Goal: Task Accomplishment & Management: Manage account settings

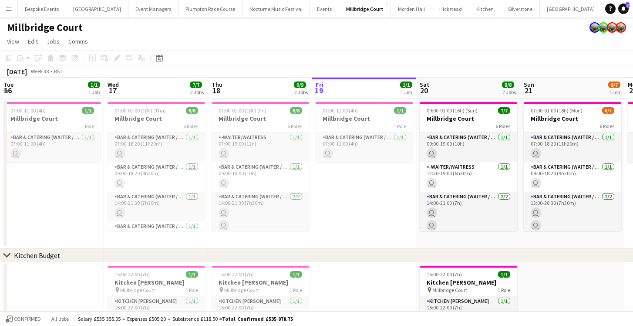
scroll to position [0, 208]
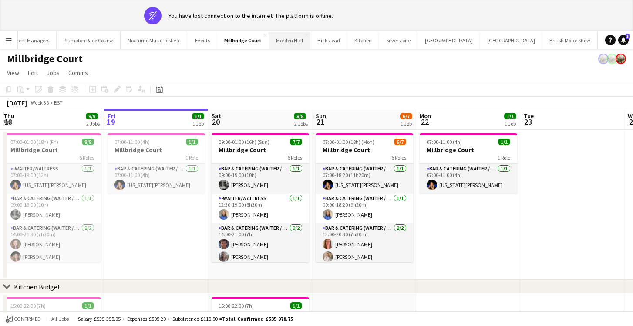
click at [272, 37] on button "Morden Hall Close" at bounding box center [289, 40] width 41 height 17
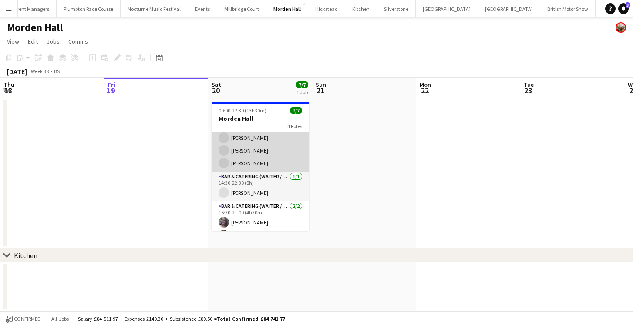
scroll to position [46, 0]
click at [248, 158] on app-card-role "Bar & Catering (Waiter / waitress) 3/3 14:30-21:00 (6h30m) Julieta Rodrigues Da…" at bounding box center [261, 143] width 98 height 55
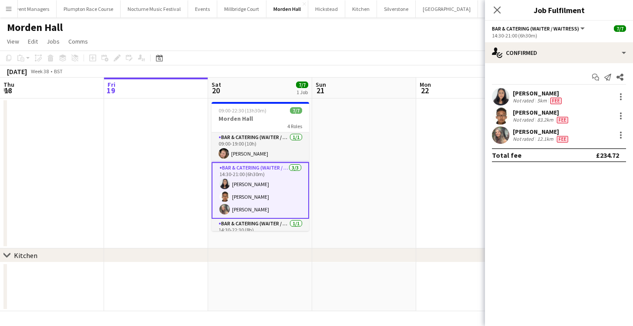
scroll to position [0, 0]
click at [622, 117] on div at bounding box center [621, 116] width 10 height 10
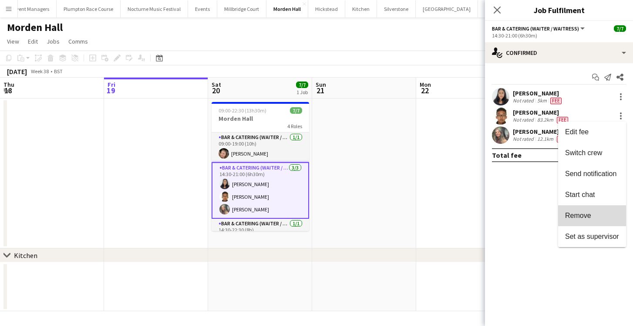
click at [576, 212] on span "Remove" at bounding box center [578, 215] width 26 height 7
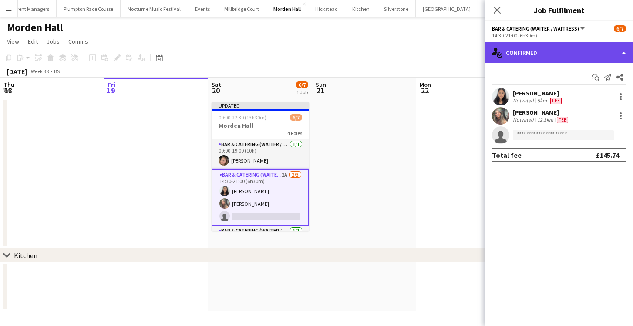
click at [538, 42] on div "single-neutral-actions-check-2 Confirmed" at bounding box center [559, 52] width 148 height 21
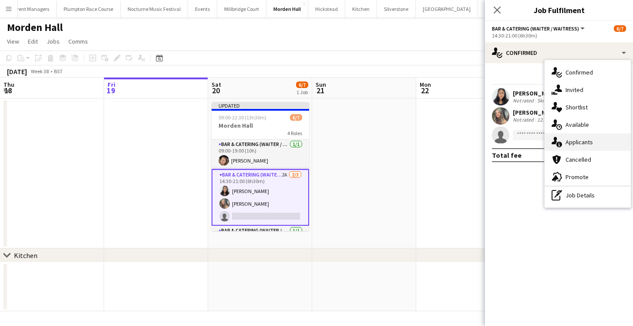
click at [570, 146] on div "single-neutral-actions-information Applicants" at bounding box center [588, 141] width 86 height 17
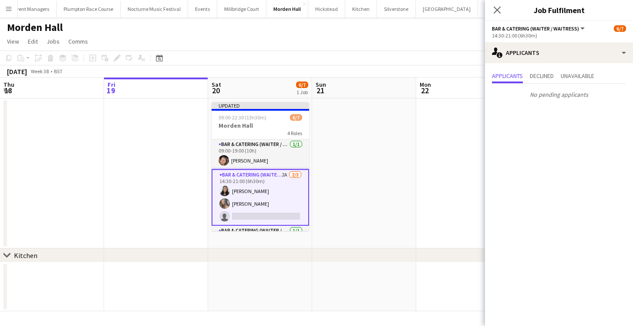
click at [387, 182] on app-date-cell at bounding box center [364, 173] width 104 height 150
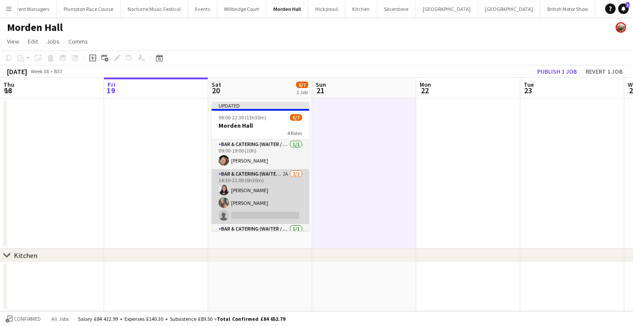
click at [253, 192] on app-card-role "Bar & Catering (Waiter / waitress) 2A 2/3 14:30-21:00 (6h30m) Julieta Rodrigues…" at bounding box center [261, 196] width 98 height 55
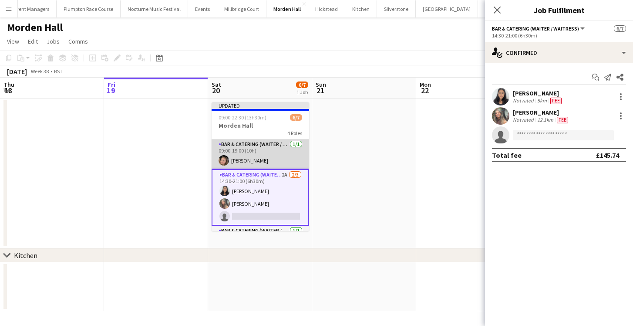
click at [248, 155] on app-card-role "Bar & Catering (Waiter / waitress) 1/1 09:00-19:00 (10h) Rosie Kenway" at bounding box center [261, 154] width 98 height 30
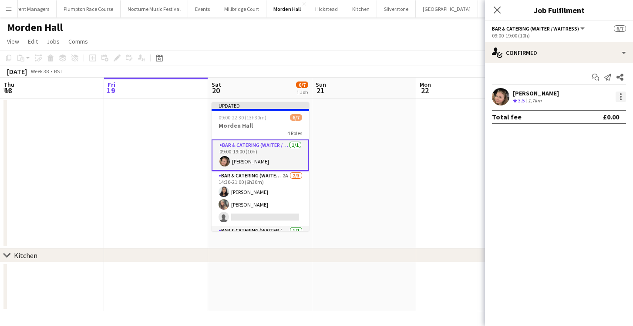
click at [621, 96] on div at bounding box center [621, 97] width 2 height 2
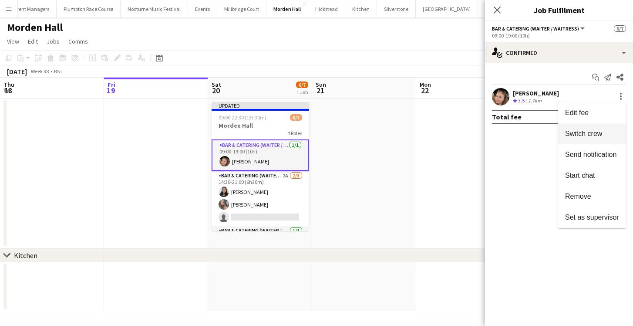
click at [591, 131] on span "Switch crew" at bounding box center [583, 133] width 37 height 7
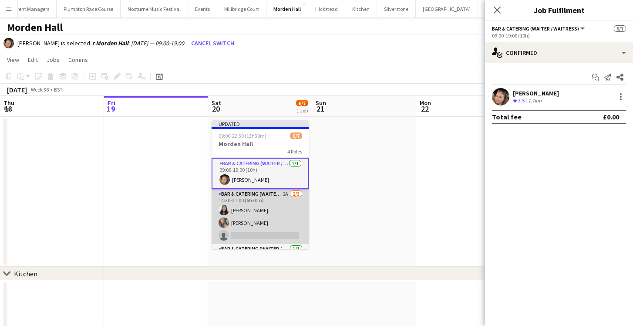
scroll to position [0, 208]
click at [261, 222] on app-card-role "Bar & Catering (Waiter / waitress) 2A 2/3 14:30-21:00 (6h30m) Julieta Rodrigues…" at bounding box center [261, 216] width 98 height 55
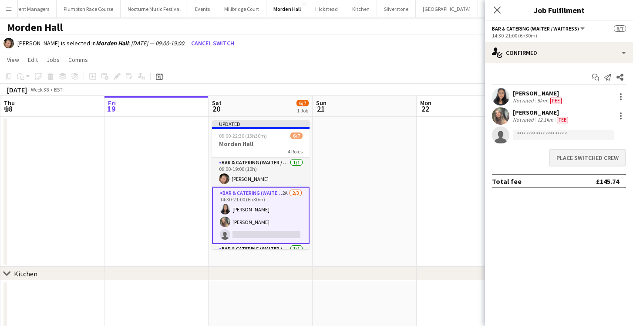
click at [587, 155] on button "Place switched crew" at bounding box center [587, 157] width 77 height 17
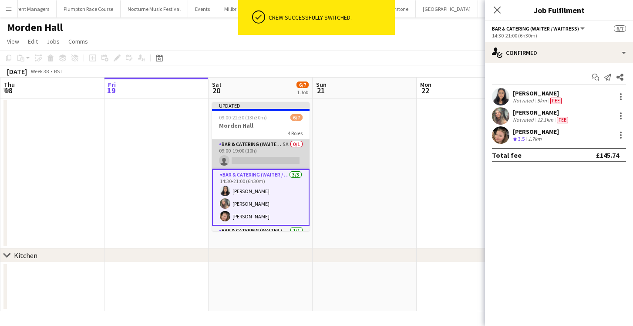
click at [259, 148] on app-card-role "Bar & Catering (Waiter / waitress) 5A 0/1 09:00-19:00 (10h) single-neutral-acti…" at bounding box center [261, 154] width 98 height 30
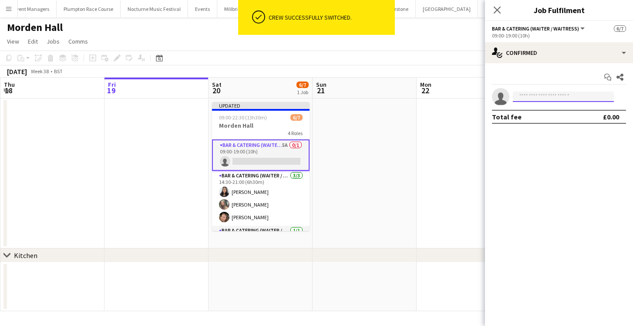
click at [576, 97] on input at bounding box center [563, 96] width 101 height 10
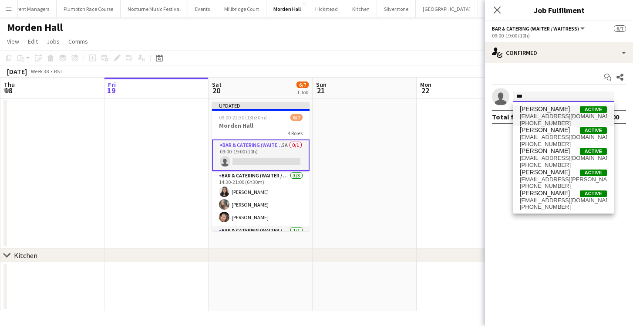
type input "***"
click at [572, 122] on span "+447393358766" at bounding box center [563, 123] width 87 height 7
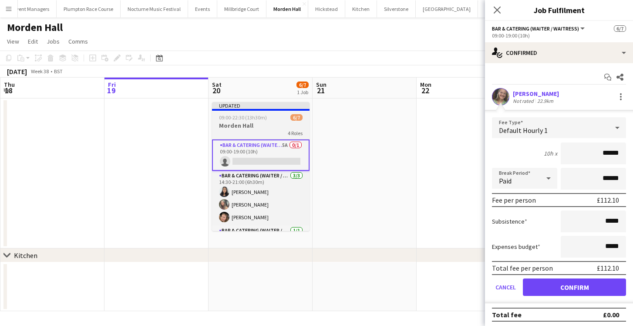
click at [256, 138] on app-job-card "Updated 09:00-22:30 (13h30m) 6/7 Morden Hall 4 Roles Bar & Catering (Waiter / w…" at bounding box center [261, 166] width 98 height 129
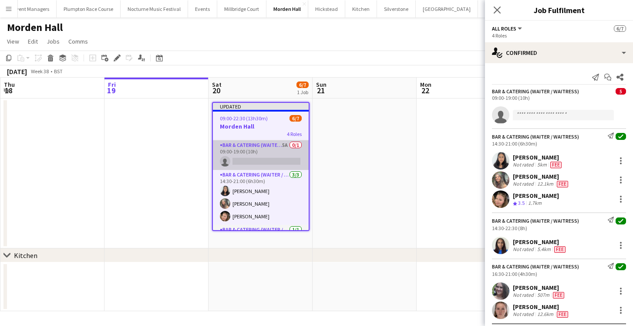
click at [259, 151] on app-card-role "Bar & Catering (Waiter / waitress) 5A 0/1 09:00-19:00 (10h) single-neutral-acti…" at bounding box center [261, 155] width 96 height 30
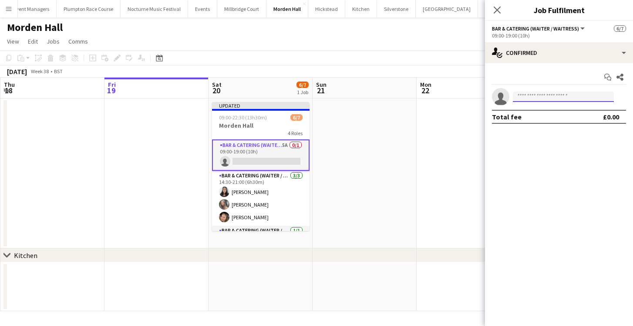
click at [534, 93] on input at bounding box center [563, 96] width 101 height 10
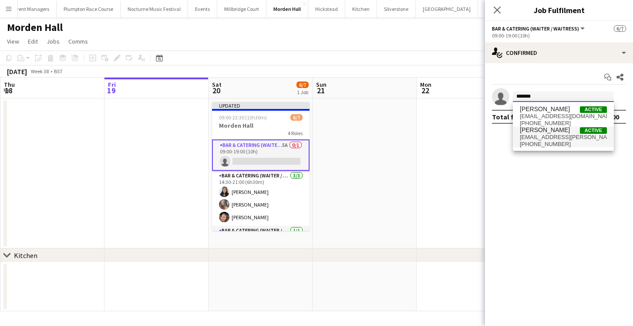
type input "******"
click at [545, 133] on span "Marina Mann" at bounding box center [545, 129] width 50 height 7
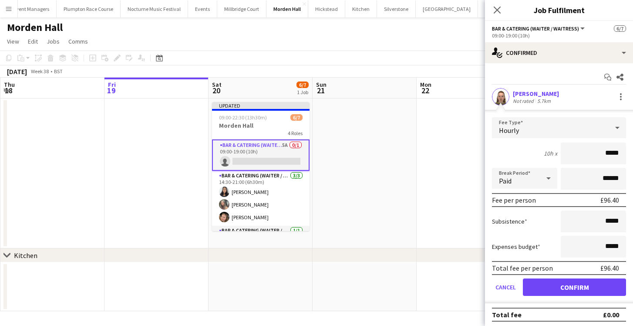
click at [492, 96] on app-user-avatar at bounding box center [500, 96] width 17 height 17
click at [502, 100] on app-user-avatar at bounding box center [500, 96] width 17 height 17
click at [563, 292] on button "Confirm" at bounding box center [574, 286] width 103 height 17
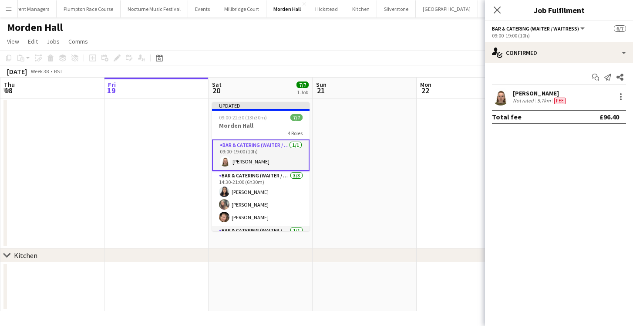
click at [505, 95] on app-user-avatar at bounding box center [500, 96] width 17 height 17
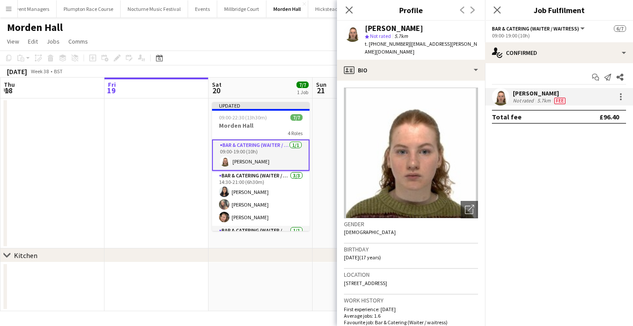
scroll to position [0, 0]
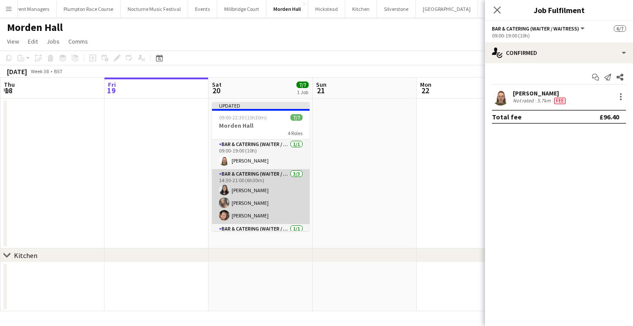
click at [259, 188] on app-card-role "Bar & Catering (Waiter / waitress) 3/3 14:30-21:00 (6h30m) Julieta Rodrigues In…" at bounding box center [261, 196] width 98 height 55
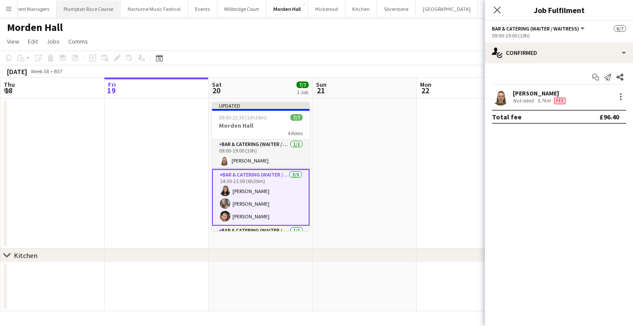
click at [80, 7] on button "Plumpton Race Course Close" at bounding box center [89, 8] width 64 height 17
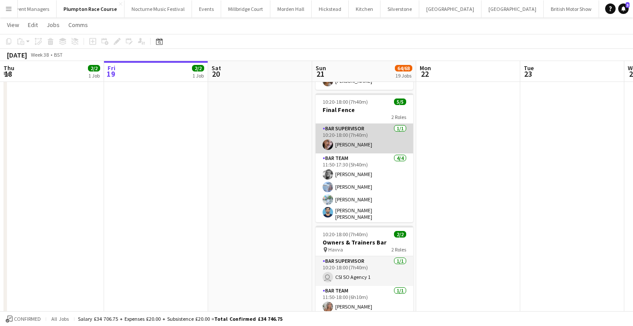
scroll to position [1460, 0]
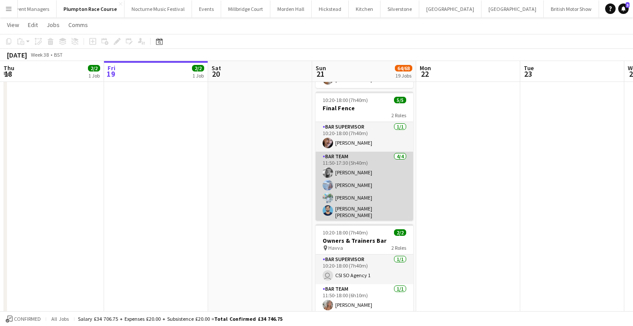
click at [342, 190] on app-card-role "Bar Team 4/4 11:50-17:30 (5h40m) Tess Johnson Elena Thompson Steven Pandeti Pav…" at bounding box center [365, 186] width 98 height 70
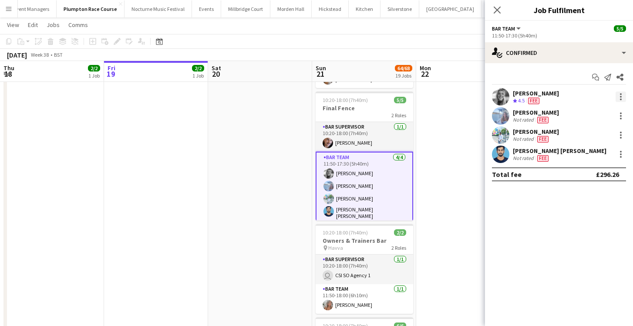
click at [619, 94] on div at bounding box center [621, 96] width 10 height 10
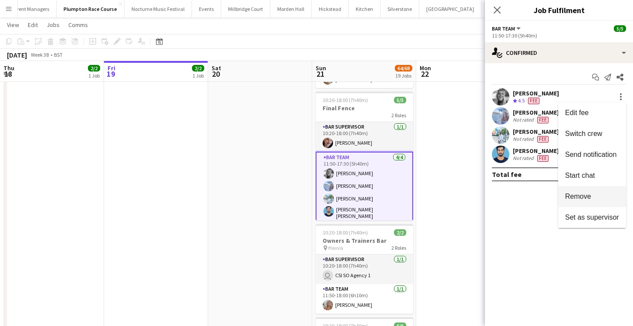
click at [572, 199] on span "Remove" at bounding box center [578, 195] width 26 height 7
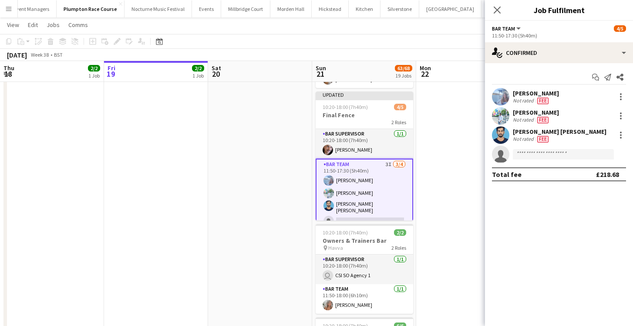
click at [467, 212] on app-date-cell at bounding box center [468, 213] width 104 height 835
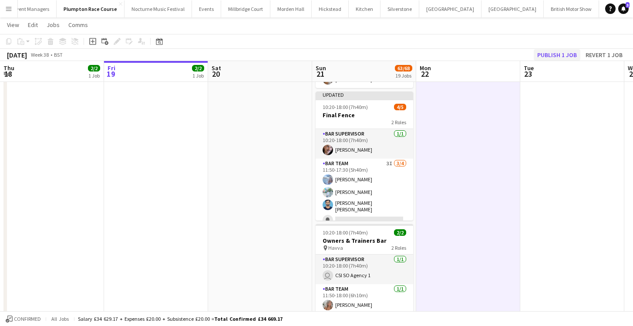
click at [561, 54] on button "Publish 1 job" at bounding box center [557, 54] width 47 height 11
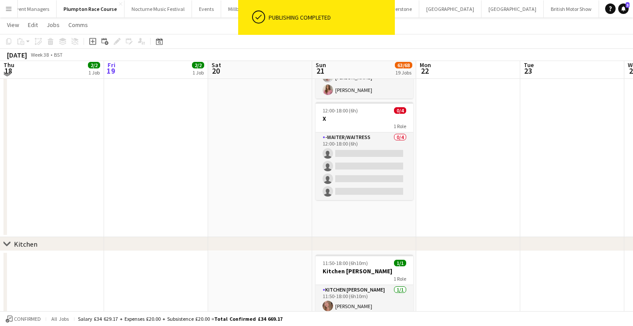
scroll to position [898, 0]
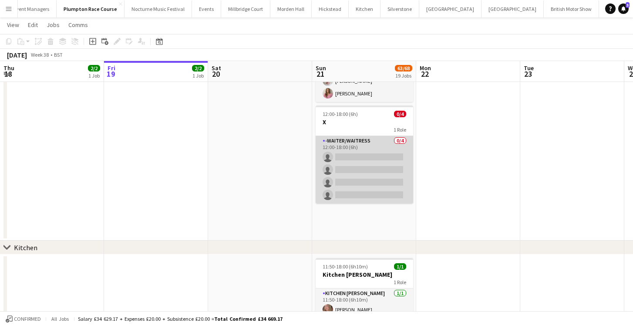
click at [370, 162] on app-card-role "-Waiter/Waitress 0/4 12:00-18:00 (6h) single-neutral-actions single-neutral-act…" at bounding box center [365, 169] width 98 height 67
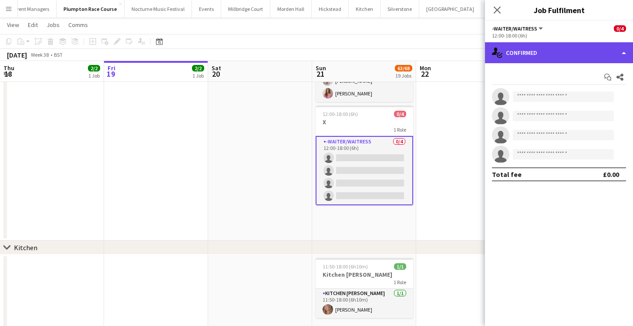
click at [555, 45] on div "single-neutral-actions-check-2 Confirmed" at bounding box center [559, 52] width 148 height 21
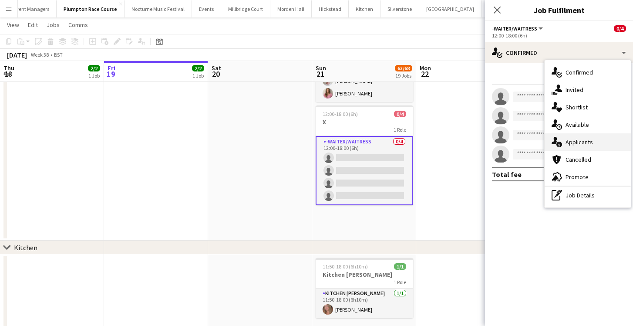
click at [578, 146] on div "single-neutral-actions-information Applicants" at bounding box center [588, 141] width 86 height 17
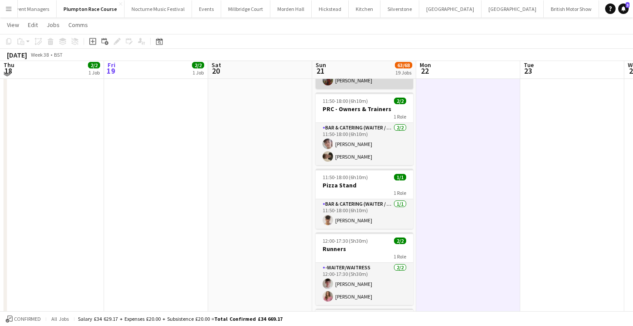
scroll to position [696, 0]
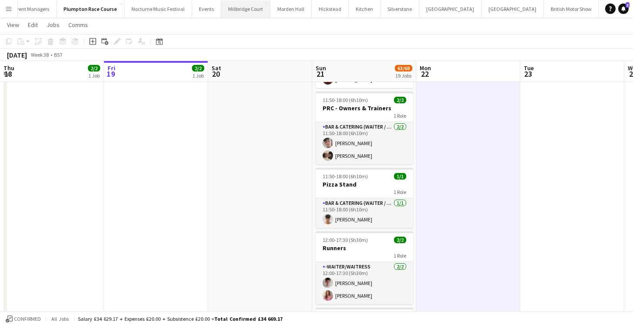
click at [221, 5] on button "Millbridge Court Close" at bounding box center [245, 8] width 49 height 17
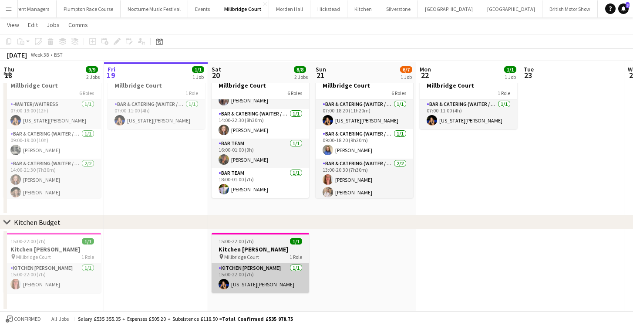
scroll to position [33, 0]
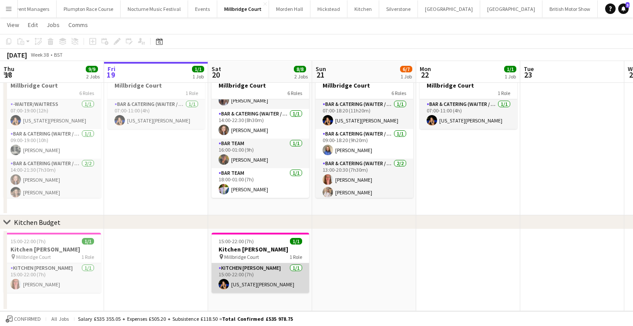
click at [253, 276] on app-card-role "Kitchen Porter 1/1 15:00-22:00 (7h) Georgia Strode" at bounding box center [261, 278] width 98 height 30
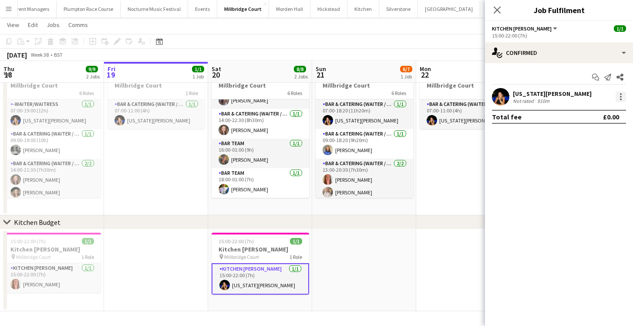
click at [619, 100] on div at bounding box center [621, 96] width 10 height 10
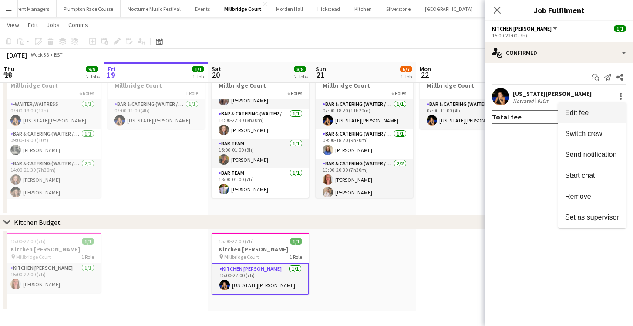
click at [597, 114] on span "Edit fee" at bounding box center [592, 113] width 54 height 8
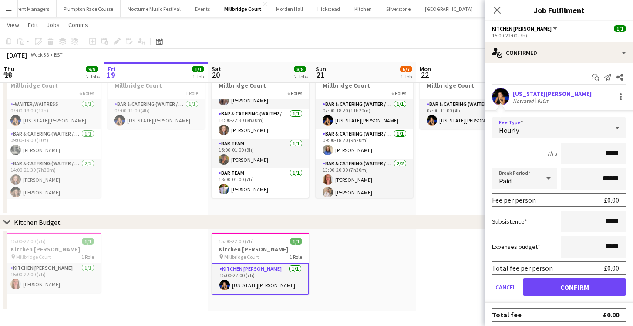
click at [583, 119] on div "Hourly" at bounding box center [550, 127] width 117 height 21
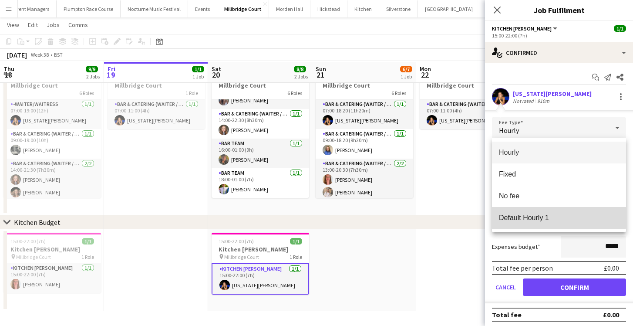
click at [549, 213] on span "Default Hourly 1" at bounding box center [559, 217] width 120 height 8
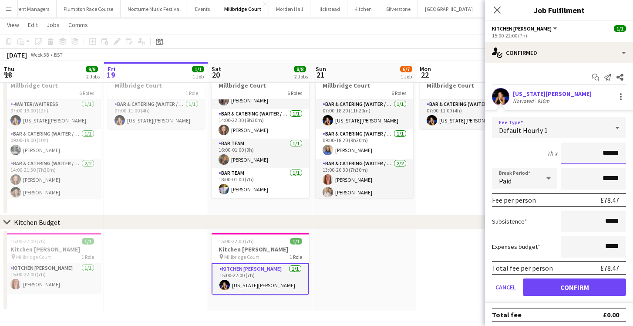
click at [611, 151] on input "******" at bounding box center [593, 153] width 65 height 22
type input "******"
click at [574, 287] on button "Confirm" at bounding box center [574, 286] width 103 height 17
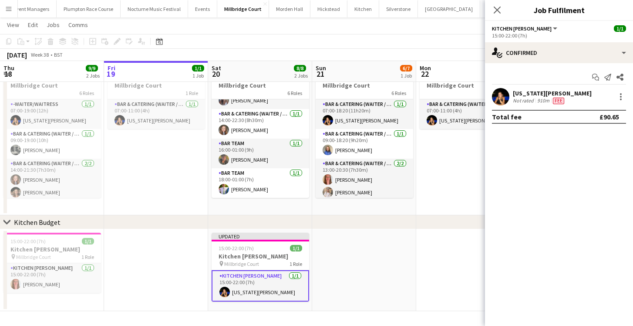
click at [447, 231] on app-date-cell at bounding box center [468, 270] width 104 height 82
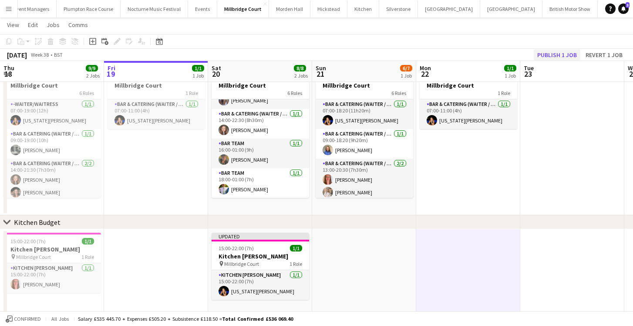
click at [559, 52] on button "Publish 1 job" at bounding box center [557, 54] width 47 height 11
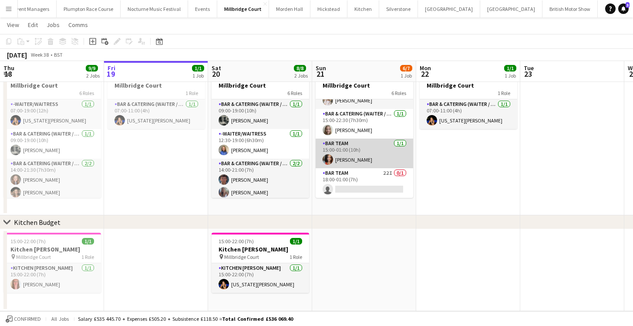
click at [333, 184] on app-card-role "Bar Team 22I 0/1 18:00-01:00 (7h) single-neutral-actions" at bounding box center [365, 183] width 98 height 30
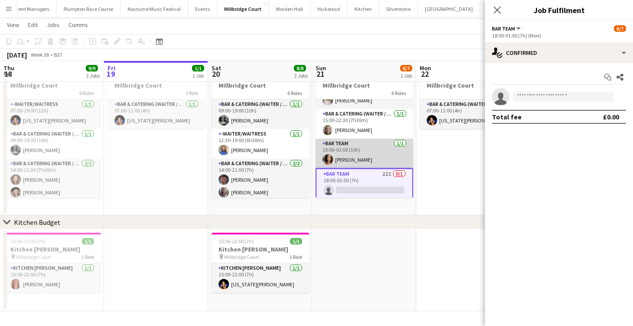
click at [333, 184] on app-card-role "Bar Team 22I 0/1 18:00-01:00 (7h) single-neutral-actions" at bounding box center [365, 183] width 98 height 31
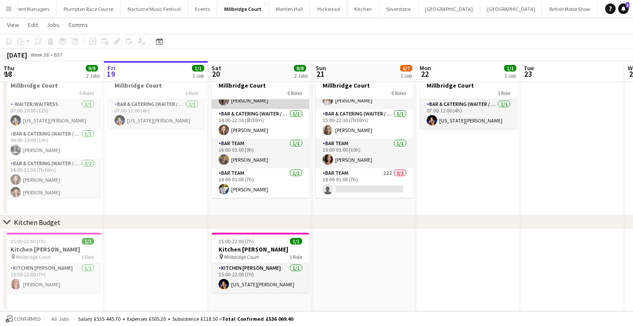
scroll to position [92, 0]
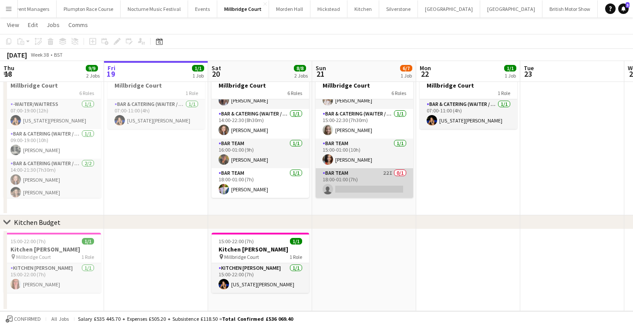
click at [380, 188] on app-card-role "Bar Team 22I 0/1 18:00-01:00 (7h) single-neutral-actions" at bounding box center [365, 183] width 98 height 30
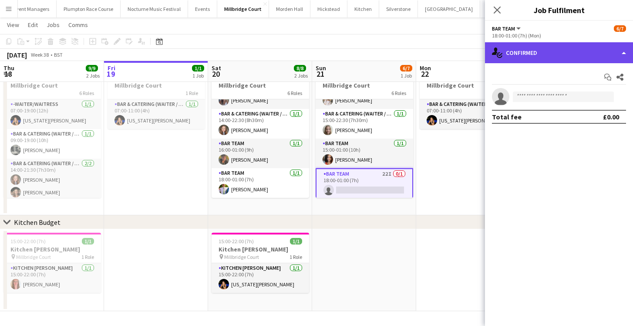
click at [534, 58] on div "single-neutral-actions-check-2 Confirmed" at bounding box center [559, 52] width 148 height 21
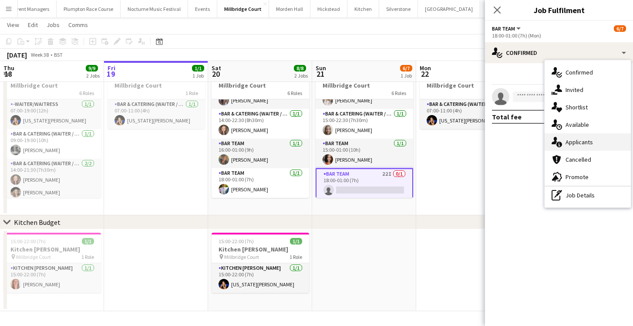
click at [563, 138] on div "single-neutral-actions-information Applicants" at bounding box center [588, 141] width 86 height 17
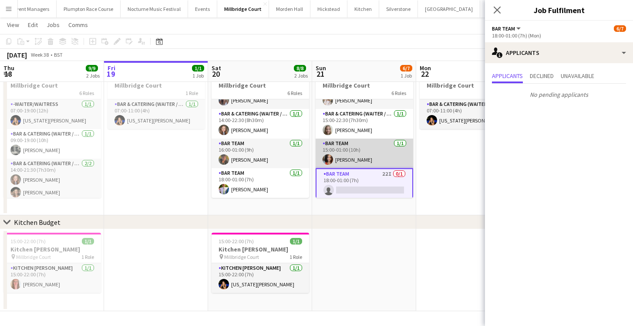
click at [358, 153] on app-card-role "Bar Team 1/1 15:00-01:00 (10h) Freya Cowie" at bounding box center [365, 153] width 98 height 30
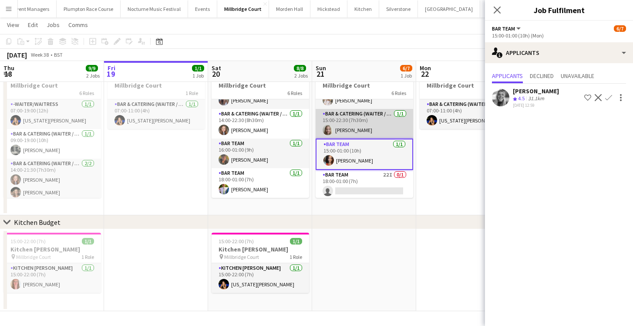
click at [354, 125] on app-card-role "Bar & Catering (Waiter / waitress) 1/1 15:00-22:30 (7h30m) Maya Browne" at bounding box center [365, 124] width 98 height 30
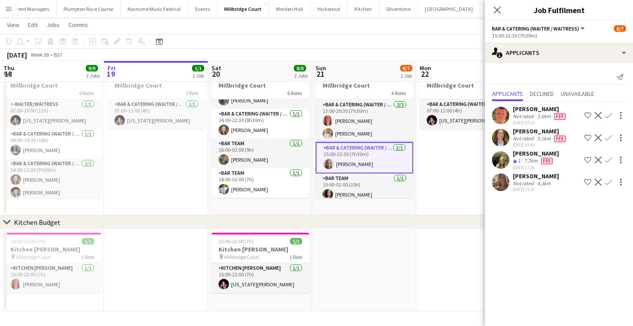
click at [354, 125] on app-card-role "Bar & Catering (Waiter / waitress) 2/2 13:00-20:30 (7h30m) Freya Hanmer Lucy Ho…" at bounding box center [365, 121] width 98 height 42
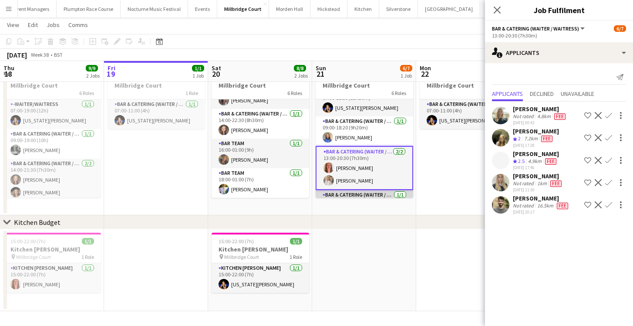
scroll to position [0, 0]
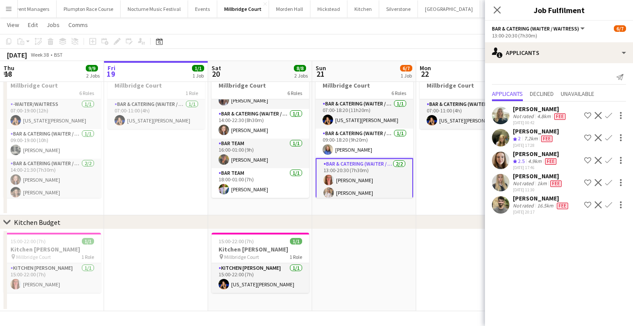
click at [354, 125] on app-card-role "Bar & Catering (Waiter / waitress) 1/1 07:00-18:20 (11h20m) Georgia Strode" at bounding box center [365, 114] width 98 height 30
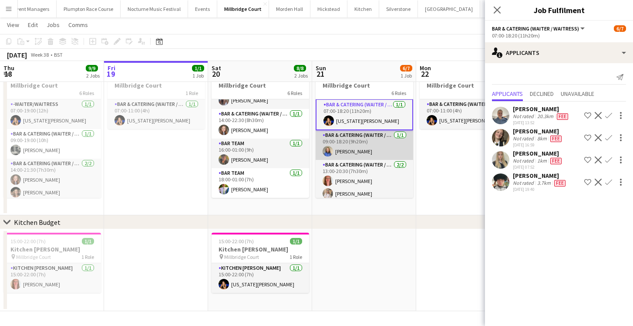
click at [355, 138] on app-card-role "Bar & Catering (Waiter / waitress) 1/1 09:00-18:20 (9h20m) Helena Lorenzen" at bounding box center [365, 145] width 98 height 30
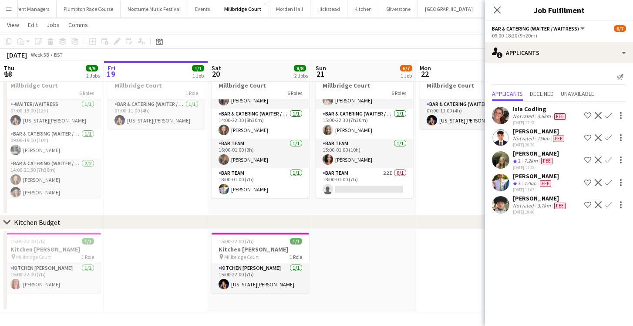
scroll to position [94, 0]
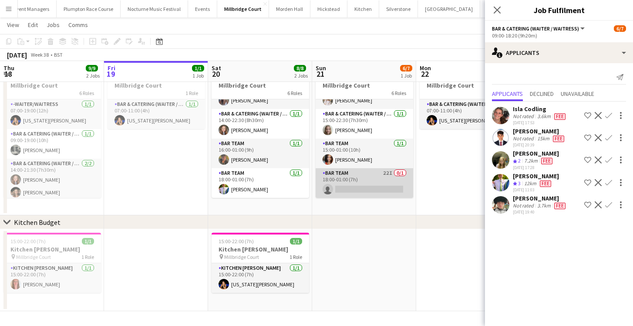
click at [360, 178] on app-card-role "Bar Team 22I 0/1 18:00-01:00 (7h) single-neutral-actions" at bounding box center [365, 183] width 98 height 30
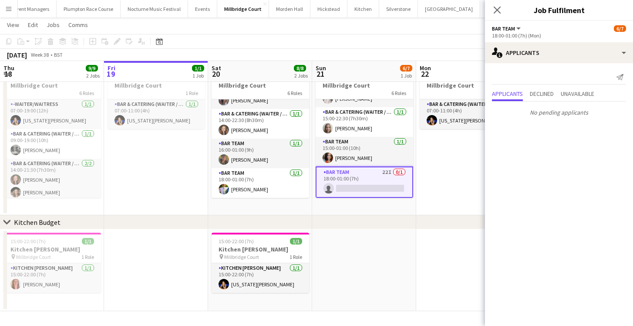
click at [391, 190] on app-card-role "Bar Team 22I 0/1 18:00-01:00 (7h) single-neutral-actions" at bounding box center [365, 181] width 98 height 31
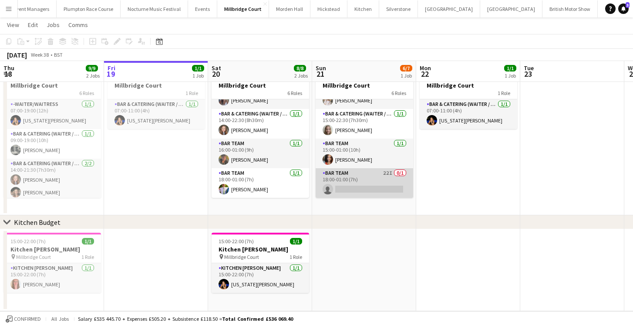
scroll to position [92, 0]
click at [391, 190] on app-card-role "Bar Team 22I 0/1 18:00-01:00 (7h) single-neutral-actions" at bounding box center [365, 183] width 98 height 30
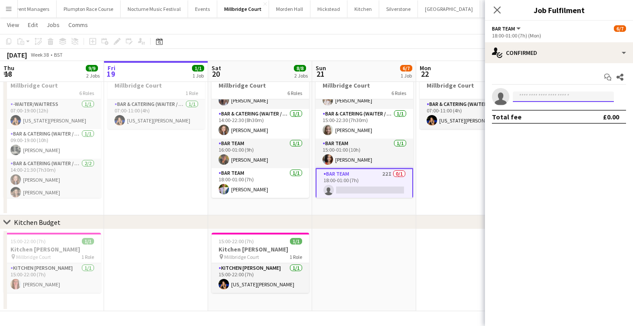
click at [532, 97] on input at bounding box center [563, 96] width 101 height 10
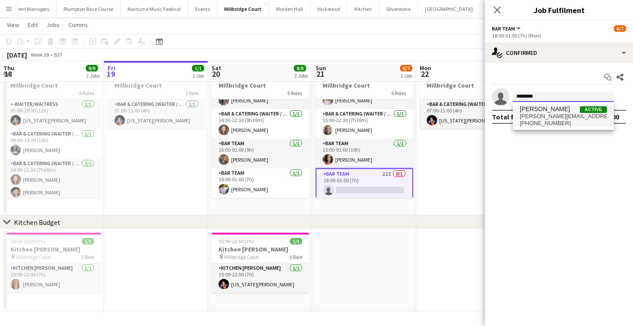
type input "********"
click at [535, 113] on span "lilystanley@icloud.com" at bounding box center [563, 116] width 87 height 7
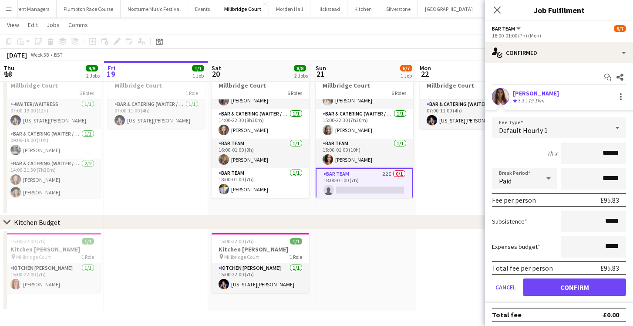
click at [500, 100] on app-user-avatar at bounding box center [500, 96] width 17 height 17
click at [572, 283] on button "Confirm" at bounding box center [574, 286] width 103 height 17
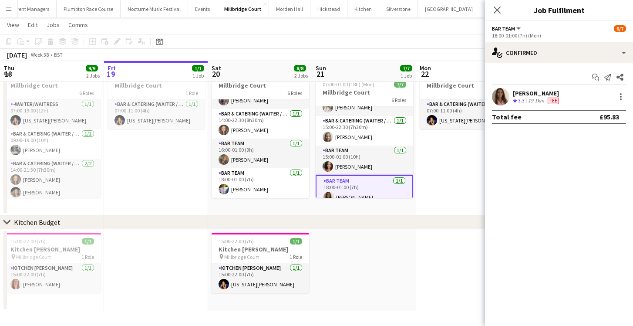
click at [473, 236] on app-date-cell at bounding box center [468, 270] width 104 height 82
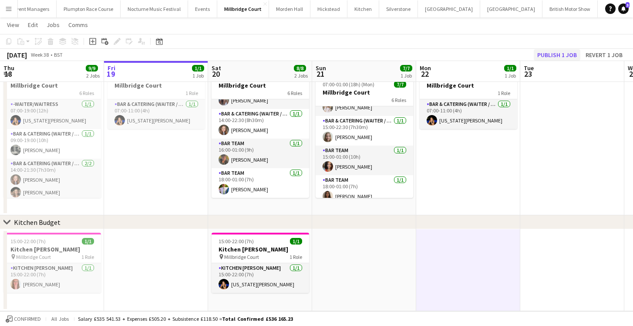
click at [549, 50] on button "Publish 1 job" at bounding box center [557, 54] width 47 height 11
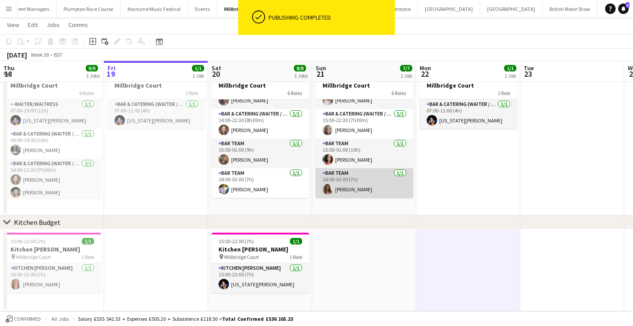
click at [357, 172] on app-card-role "Bar Team 1/1 18:00-01:00 (7h) Lily Stanley" at bounding box center [365, 183] width 98 height 30
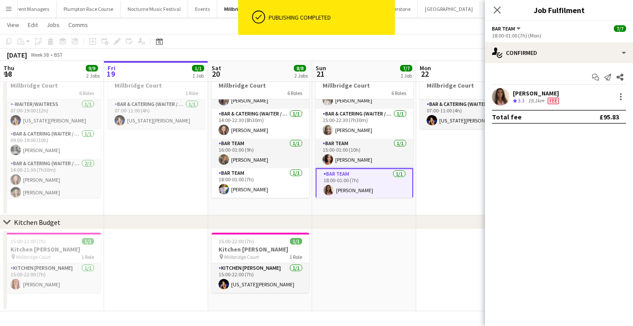
click at [509, 94] on app-user-avatar at bounding box center [500, 96] width 17 height 17
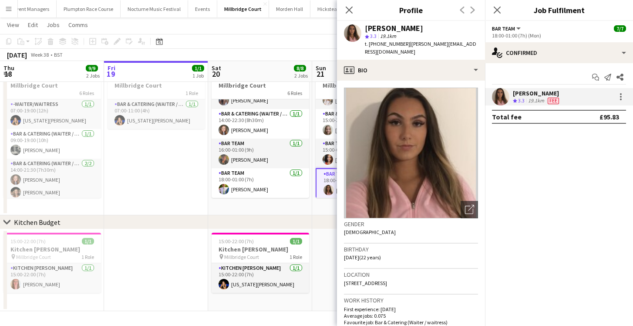
click at [10, 7] on app-icon "Menu" at bounding box center [8, 8] width 7 height 7
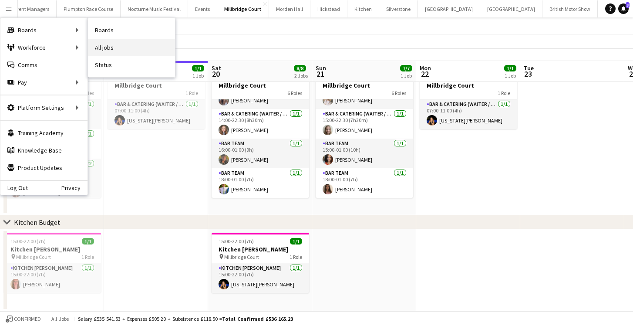
click at [102, 48] on link "All jobs" at bounding box center [131, 47] width 87 height 17
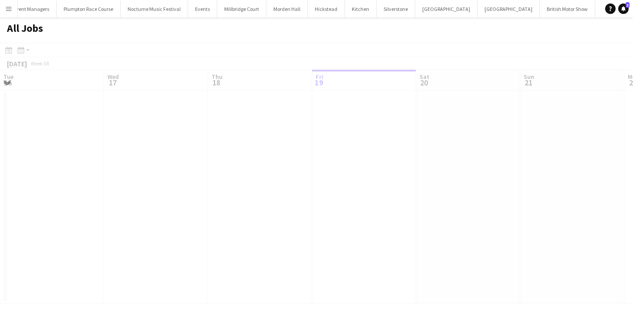
scroll to position [0, 208]
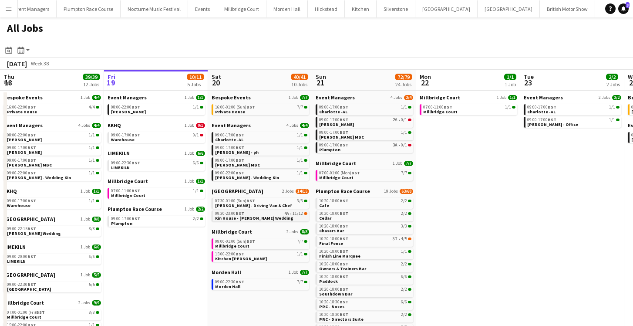
click at [252, 213] on div "09:30-23:00 BST 4A • 11/12" at bounding box center [261, 213] width 92 height 4
click at [280, 8] on button "Morden Hall Close" at bounding box center [293, 8] width 41 height 17
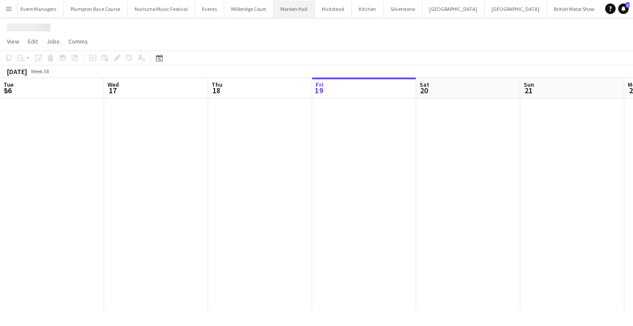
click at [280, 8] on button "Morden Hall Close" at bounding box center [293, 8] width 41 height 17
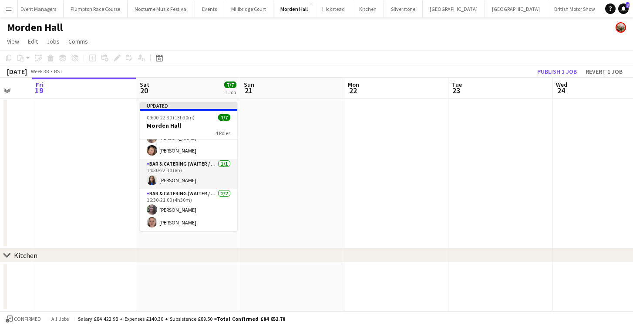
scroll to position [65, 0]
click at [11, 11] on app-icon "Menu" at bounding box center [8, 8] width 7 height 7
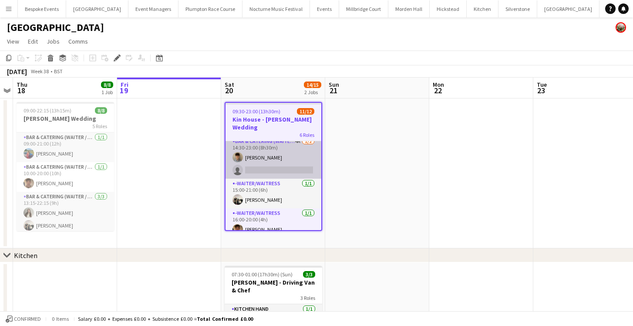
scroll to position [0, 299]
click at [260, 155] on app-card-role "Bar & Catering (Waiter / waitress) 4A [DATE] 14:30-23:00 (8h30m) [PERSON_NAME] …" at bounding box center [274, 157] width 96 height 42
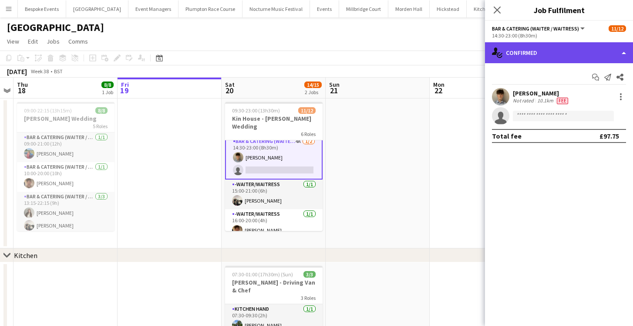
click at [583, 57] on div "single-neutral-actions-check-2 Confirmed" at bounding box center [559, 52] width 148 height 21
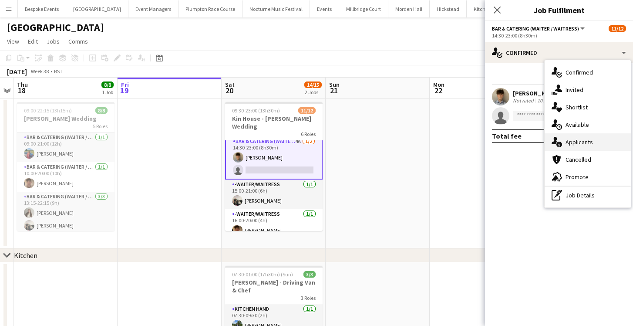
click at [581, 143] on span "Applicants" at bounding box center [578, 142] width 27 height 8
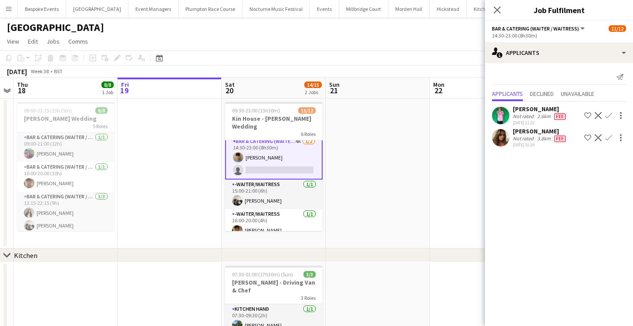
click at [417, 189] on app-date-cell at bounding box center [378, 173] width 104 height 150
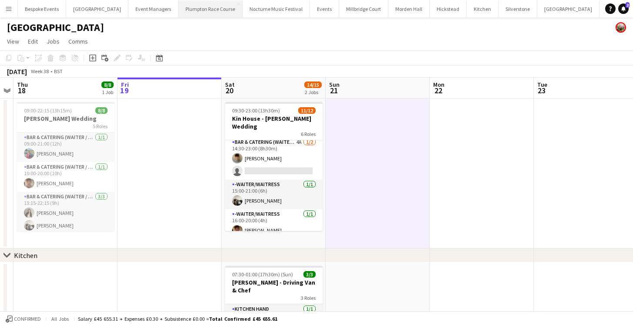
scroll to position [0, 0]
